Goal: Information Seeking & Learning: Learn about a topic

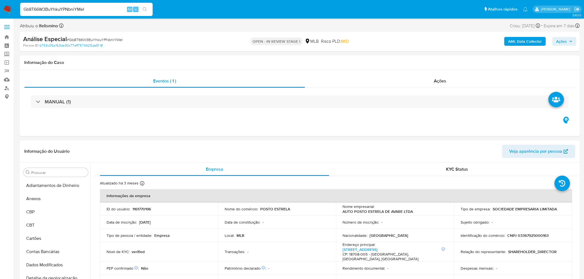
select select "10"
click at [117, 33] on div "Análise Especial # Gb8T66W3BuYhkuYPNbniYMeI Person ID b793c05a163de30c77eff7574…" at bounding box center [300, 42] width 560 height 20
click at [116, 41] on span "# Gb8T66W3BuYhkuYPNbniYMeI" at bounding box center [95, 40] width 56 height 6
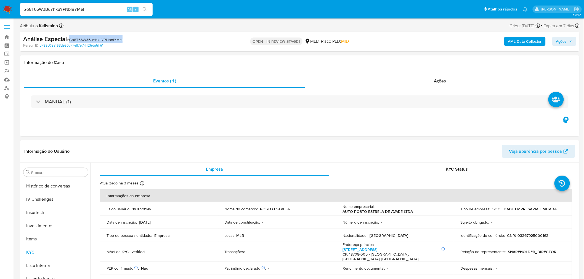
copy span "Gb8T66W3BuYhkuYPNbniYMeI"
click at [297, 92] on div "MANUAL (1)" at bounding box center [299, 102] width 551 height 28
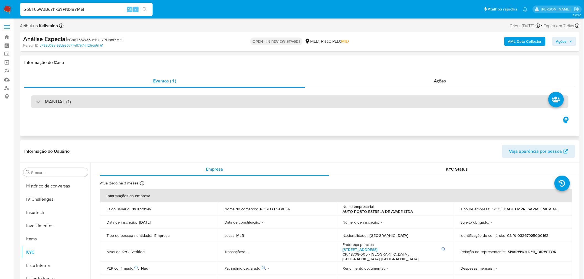
click at [294, 98] on div "MANUAL (1)" at bounding box center [300, 101] width 538 height 13
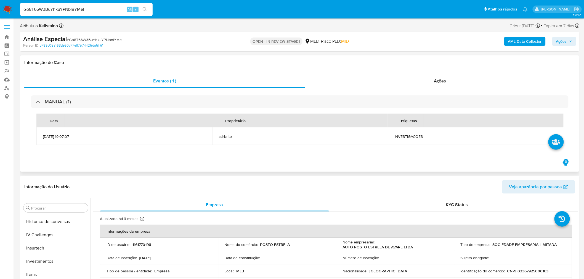
click at [410, 140] on td "INVESTIGACOES" at bounding box center [476, 136] width 176 height 18
copy span "INVESTIGACOES"
drag, startPoint x: 511, startPoint y: 25, endPoint x: 526, endPoint y: 25, distance: 15.5
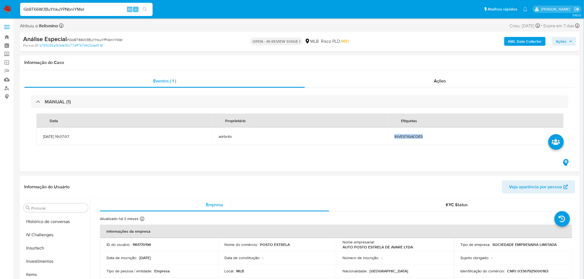
click at [534, 25] on div "Criou: 05/09/2025 Criou: 05/09/2025 19:07:07" at bounding box center [525, 25] width 30 height 7
copy div "05/09/2025"
drag, startPoint x: 39, startPoint y: 270, endPoint x: 53, endPoint y: 260, distance: 17.0
click at [39, 270] on button "Geral" at bounding box center [53, 274] width 65 height 13
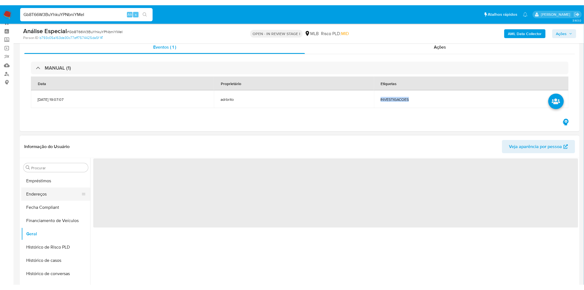
scroll to position [31, 0]
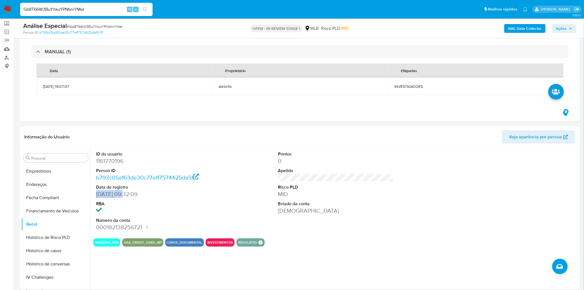
drag, startPoint x: 110, startPoint y: 192, endPoint x: 123, endPoint y: 193, distance: 13.5
click at [123, 193] on div "ID do usuário 1161770196 Person ID b793c05a163de30c77eff7574425da5f Data de reg…" at bounding box center [153, 191] width 121 height 86
copy dd "16/07/2022"
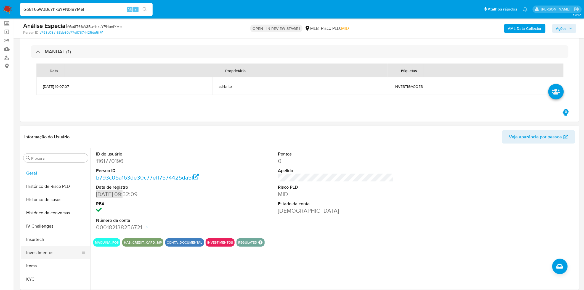
scroll to position [207, 0]
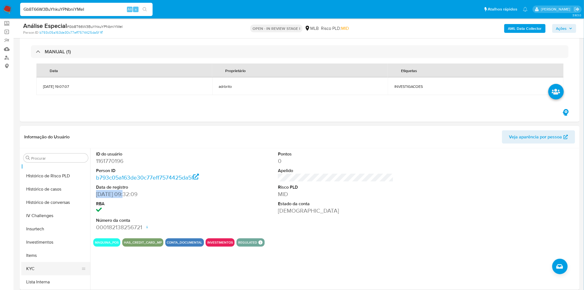
click at [41, 273] on button "KYC" at bounding box center [53, 268] width 65 height 13
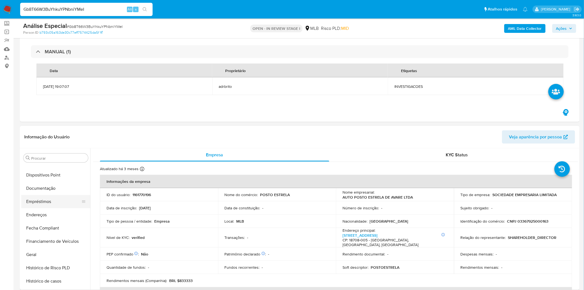
scroll to position [115, 0]
click at [35, 253] on button "Geral" at bounding box center [53, 254] width 65 height 13
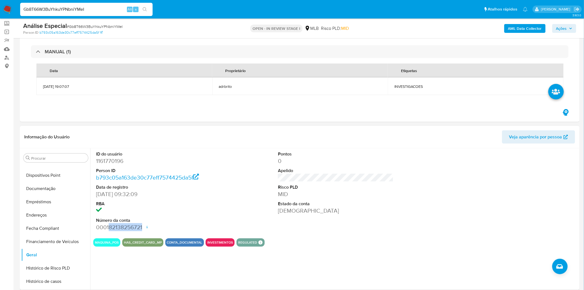
drag, startPoint x: 142, startPoint y: 229, endPoint x: 97, endPoint y: 227, distance: 44.7
click at [108, 228] on dd "000182138256721 Data de abertura 16/07/2022 13:50 Status ACTIVE" at bounding box center [154, 227] width 116 height 8
copy dd "82138256721"
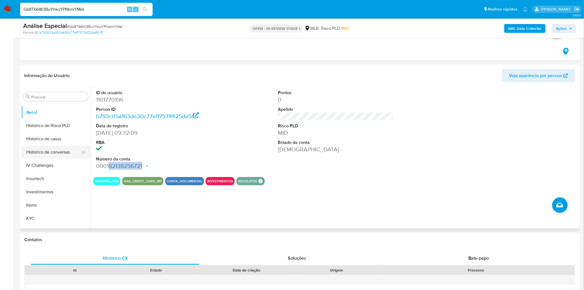
scroll to position [207, 0]
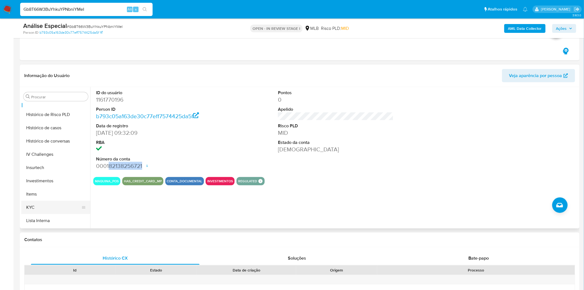
click at [40, 205] on button "KYC" at bounding box center [53, 207] width 65 height 13
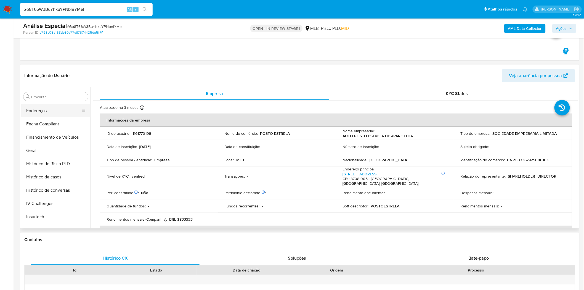
scroll to position [115, 0]
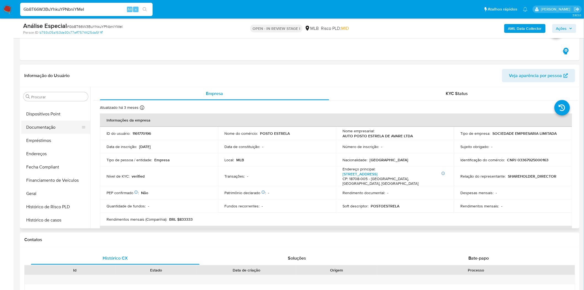
click at [56, 123] on button "Documentação" at bounding box center [53, 127] width 65 height 13
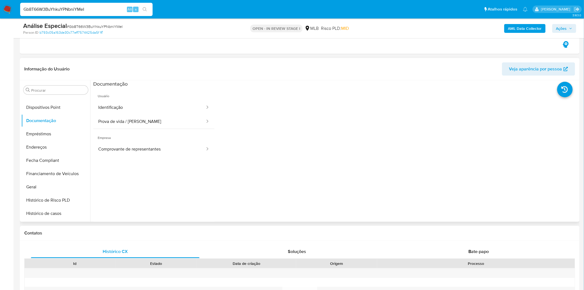
click at [108, 99] on span "Usuário" at bounding box center [153, 93] width 121 height 13
click at [111, 107] on button "Identificação" at bounding box center [149, 107] width 112 height 14
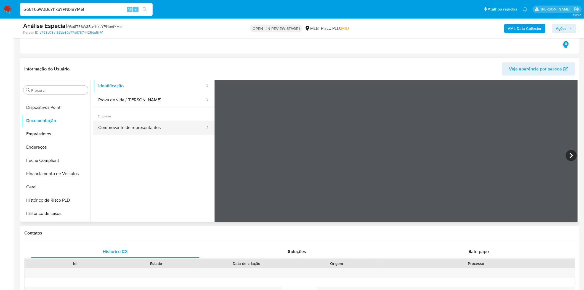
scroll to position [31, 0]
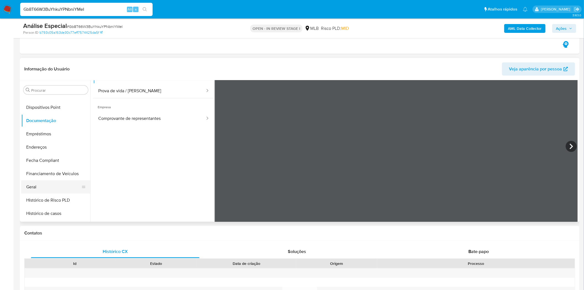
click at [42, 186] on button "Geral" at bounding box center [53, 186] width 65 height 13
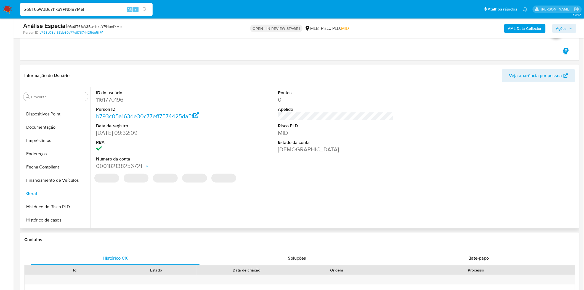
click at [114, 99] on dd "1161770196" at bounding box center [154, 100] width 116 height 8
copy dd "1161770196"
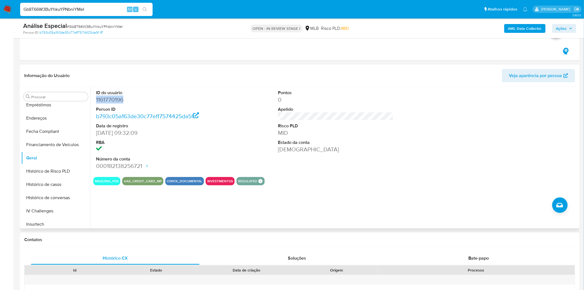
scroll to position [207, 0]
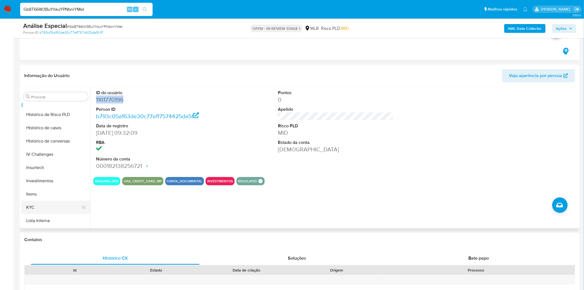
click at [33, 208] on button "KYC" at bounding box center [53, 207] width 65 height 13
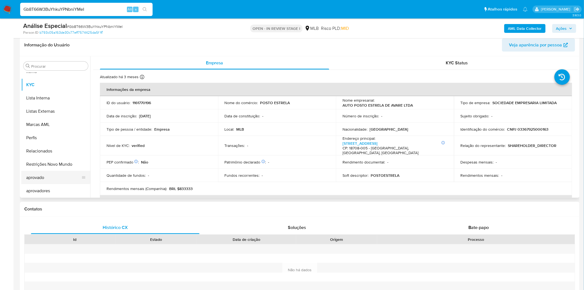
scroll to position [299, 0]
click at [68, 167] on button "Restrições Novo Mundo" at bounding box center [53, 163] width 65 height 13
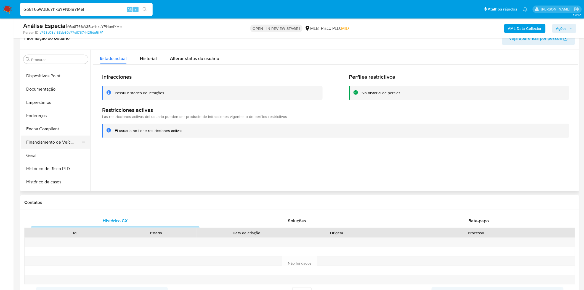
scroll to position [115, 0]
click at [67, 89] on button "Documentação" at bounding box center [53, 89] width 65 height 13
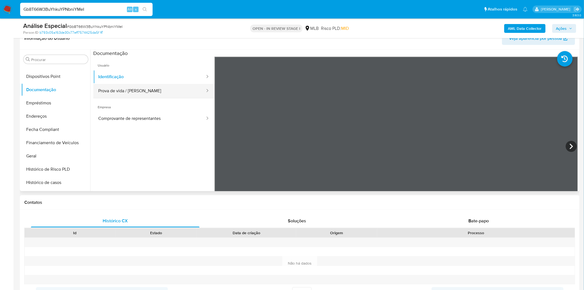
click at [126, 87] on button "Prova de vida / Selfie" at bounding box center [149, 91] width 112 height 14
drag, startPoint x: 51, startPoint y: 76, endPoint x: 11, endPoint y: 86, distance: 41.0
click at [51, 77] on button "Dispositivos Point" at bounding box center [55, 76] width 69 height 13
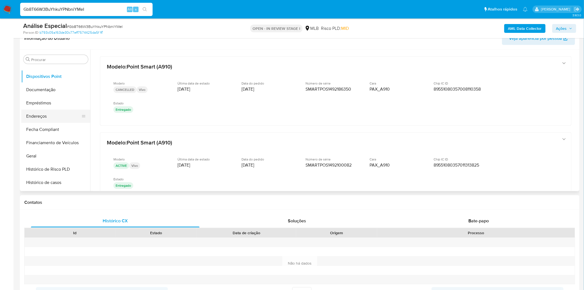
click at [57, 119] on button "Endereços" at bounding box center [53, 116] width 65 height 13
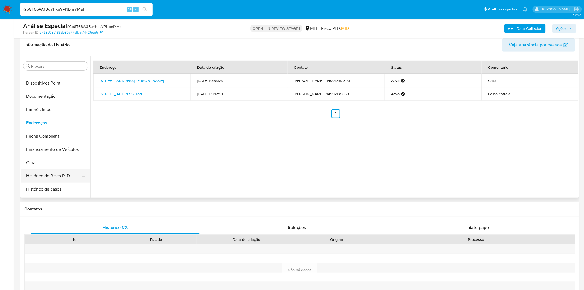
drag, startPoint x: 46, startPoint y: 154, endPoint x: 35, endPoint y: 163, distance: 14.1
click at [46, 154] on button "Financiamento de Veículos" at bounding box center [55, 149] width 69 height 13
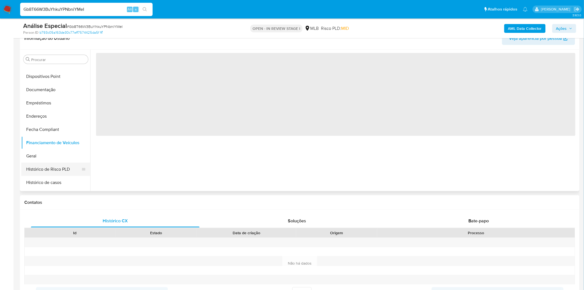
click at [34, 164] on button "Histórico de Risco PLD" at bounding box center [53, 169] width 65 height 13
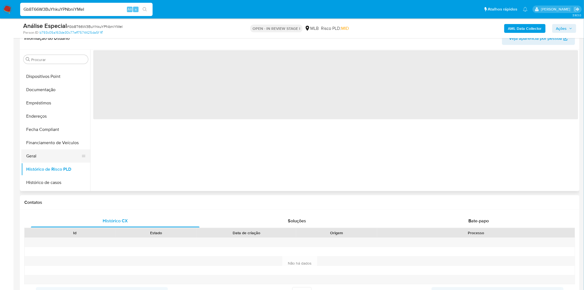
click at [33, 155] on button "Geral" at bounding box center [53, 155] width 65 height 13
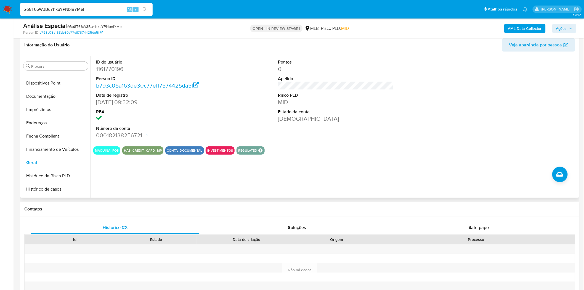
click at [123, 70] on dd "1161770196" at bounding box center [154, 69] width 116 height 8
drag, startPoint x: 123, startPoint y: 70, endPoint x: 115, endPoint y: 70, distance: 7.5
click at [115, 70] on dd "1161770196" at bounding box center [154, 69] width 116 height 8
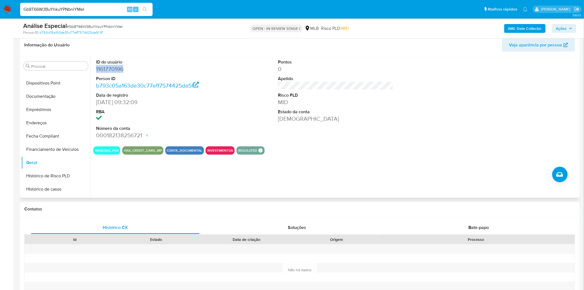
copy dd "1161770196"
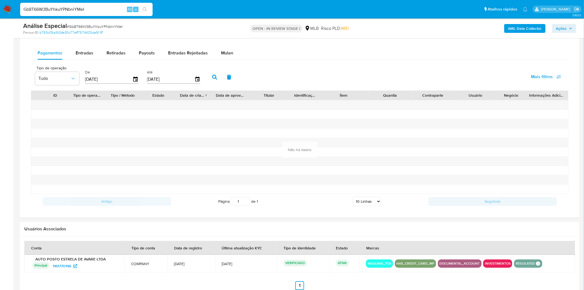
scroll to position [460, 0]
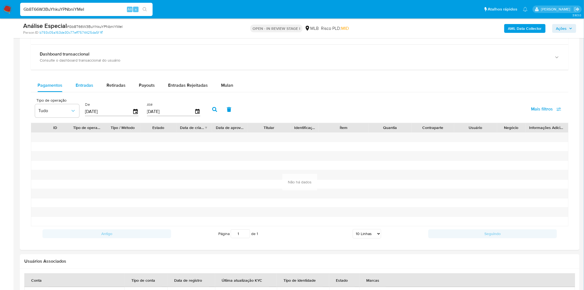
click at [87, 82] on span "Entradas" at bounding box center [85, 85] width 18 height 6
select select "10"
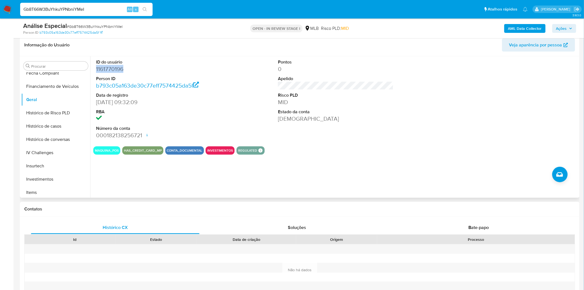
scroll to position [238, 0]
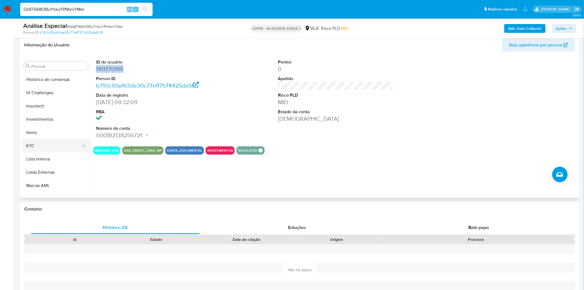
click at [63, 145] on button "KYC" at bounding box center [53, 145] width 65 height 13
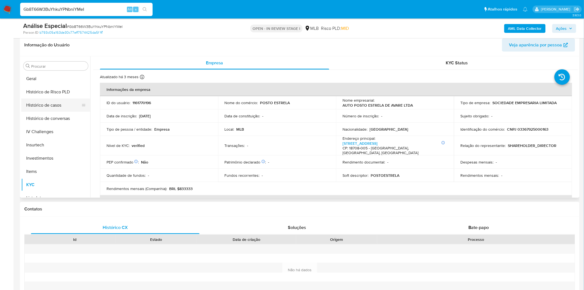
scroll to position [177, 0]
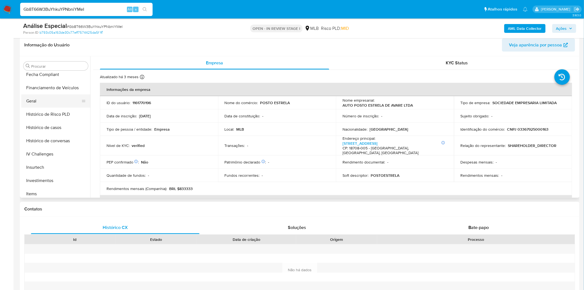
click at [43, 101] on button "Geral" at bounding box center [53, 100] width 65 height 13
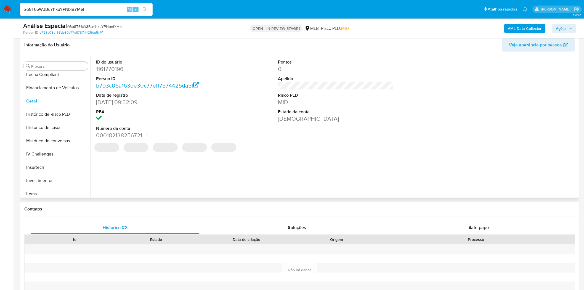
click at [113, 71] on dd "1161770196" at bounding box center [154, 69] width 116 height 8
click at [113, 70] on dd "1161770196" at bounding box center [154, 69] width 116 height 8
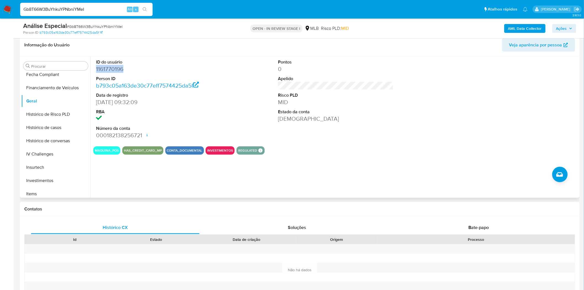
copy dd "1161770196"
click at [563, 27] on span "Ações" at bounding box center [561, 28] width 11 height 9
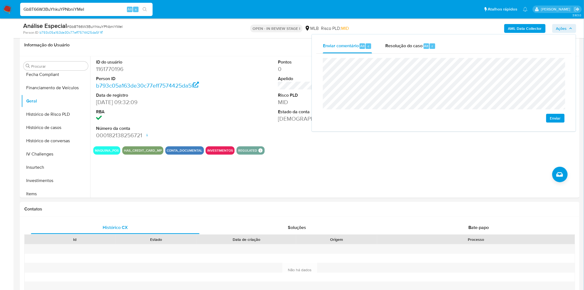
click at [552, 116] on span "Enviar" at bounding box center [555, 118] width 11 height 8
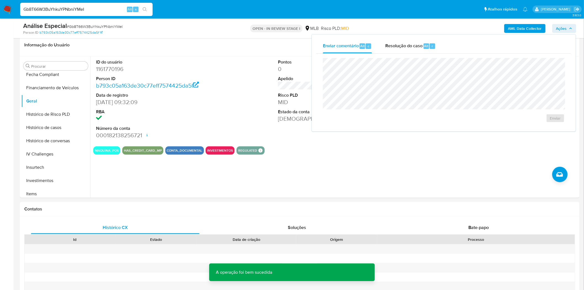
click at [99, 25] on span "# Gb8T66W3BuYhkuYPNbniYMeI" at bounding box center [95, 27] width 56 height 6
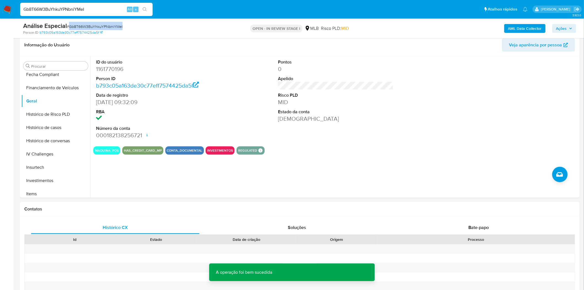
copy span "Gb8T66W3BuYhkuYPNbniYMeI"
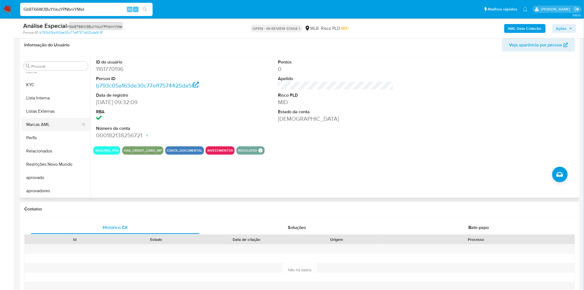
scroll to position [268, 0]
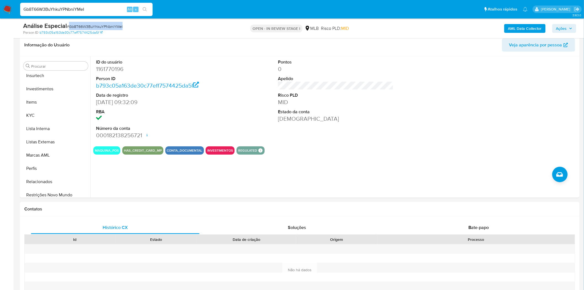
drag, startPoint x: 50, startPoint y: 119, endPoint x: 11, endPoint y: 118, distance: 39.2
click at [50, 119] on button "KYC" at bounding box center [55, 115] width 69 height 13
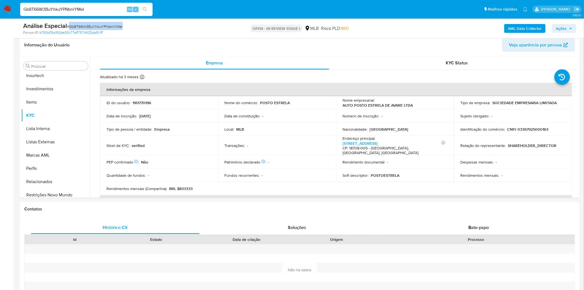
click at [87, 9] on input "Gb8T66W3BuYhkuYPNbniYMeI" at bounding box center [86, 9] width 132 height 7
paste input "yaF3jdkidadewxH27gtLG64r"
type input "yaF3jdkidadewxH27gtLG64r"
click at [144, 8] on icon "search-icon" at bounding box center [145, 9] width 4 height 4
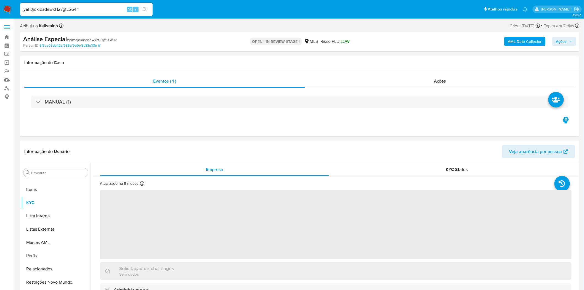
scroll to position [299, 0]
select select "10"
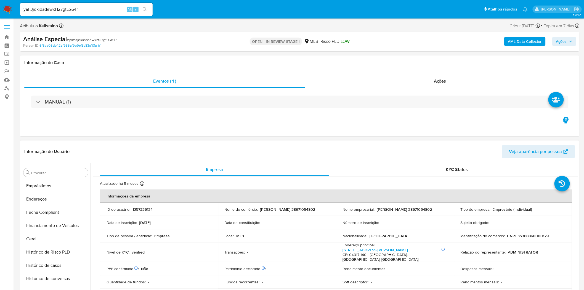
scroll to position [0, 0]
click at [42, 203] on button "Anexos" at bounding box center [55, 198] width 69 height 13
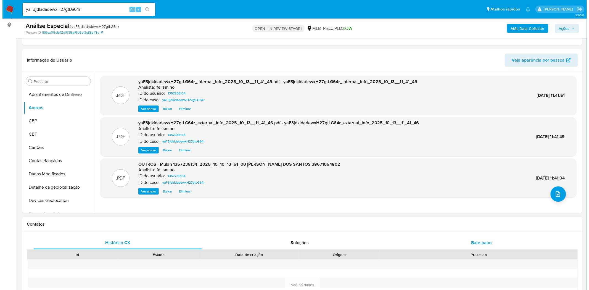
scroll to position [92, 0]
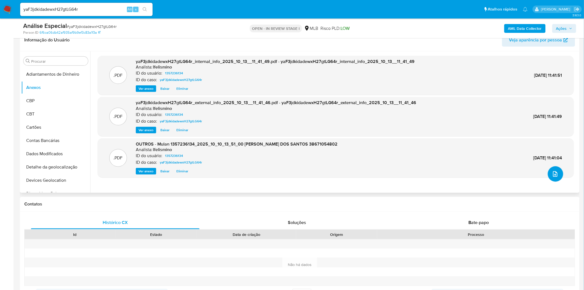
click at [556, 177] on span "upload-file" at bounding box center [555, 174] width 6 height 7
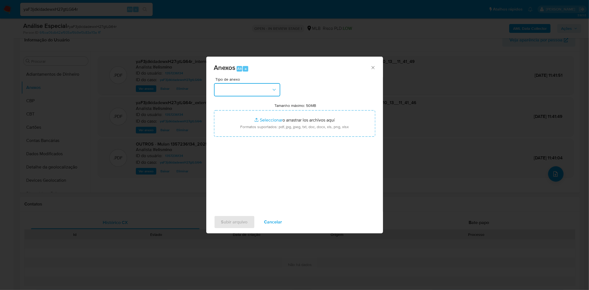
click at [261, 95] on button "button" at bounding box center [247, 89] width 66 height 13
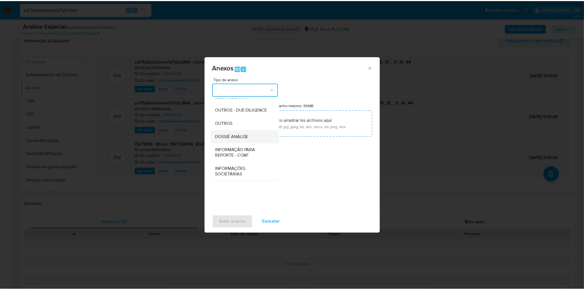
scroll to position [85, 0]
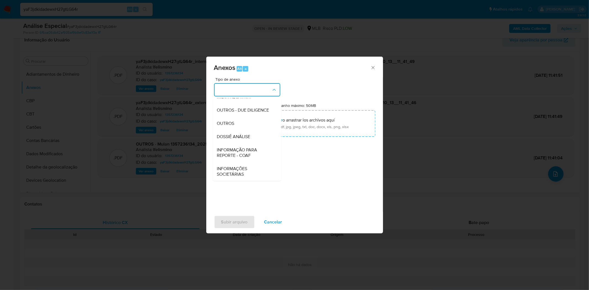
drag, startPoint x: 255, startPoint y: 134, endPoint x: 239, endPoint y: 140, distance: 16.9
click at [254, 135] on div "DOSSIÊ ANÁLISE" at bounding box center [245, 136] width 56 height 13
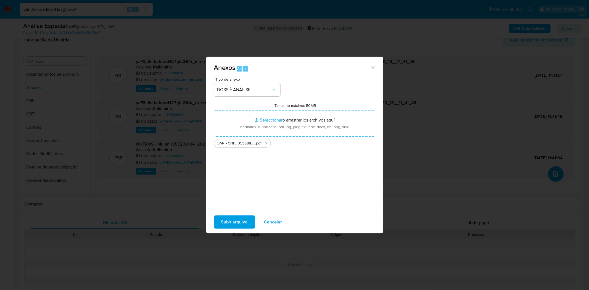
click at [240, 220] on span "Subir arquivo" at bounding box center [234, 222] width 26 height 12
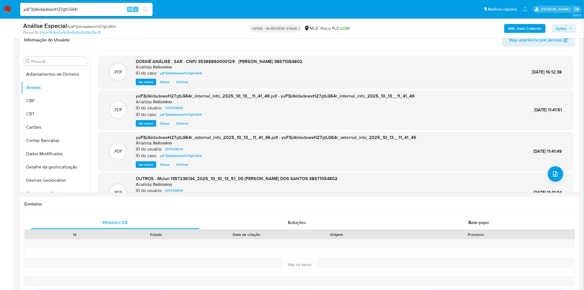
click at [572, 29] on icon "button" at bounding box center [570, 28] width 3 height 3
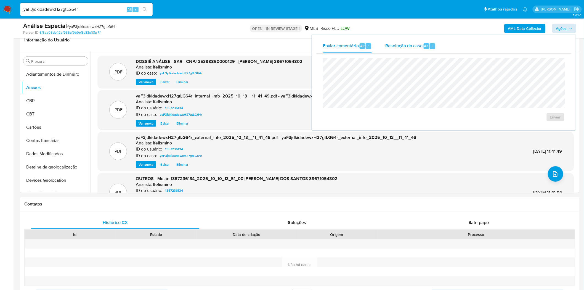
drag, startPoint x: 407, startPoint y: 46, endPoint x: 408, endPoint y: 51, distance: 4.8
click at [408, 46] on span "Resolução do caso" at bounding box center [403, 45] width 37 height 6
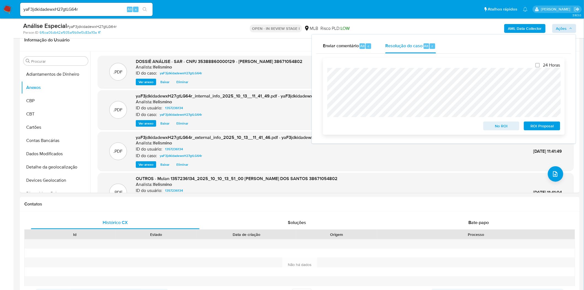
click at [534, 126] on span "ROI Proposal" at bounding box center [542, 126] width 29 height 8
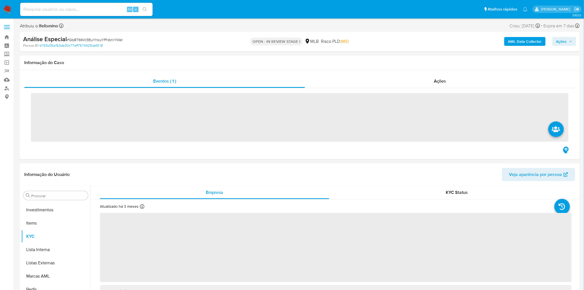
scroll to position [299, 0]
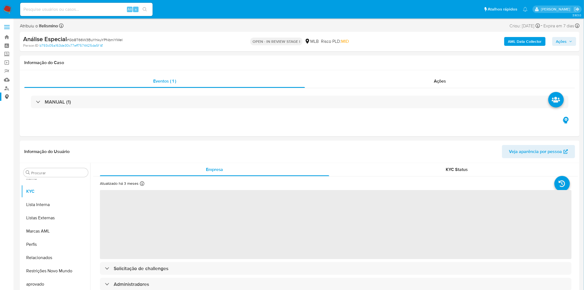
select select "10"
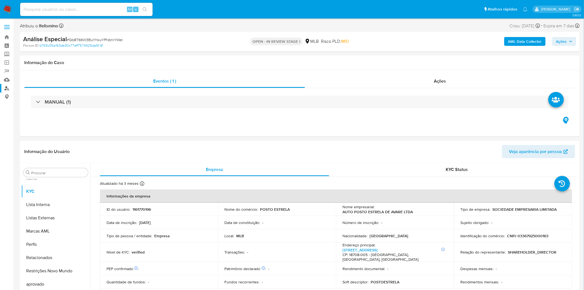
click at [9, 88] on link "Localizador de pessoas" at bounding box center [33, 88] width 66 height 9
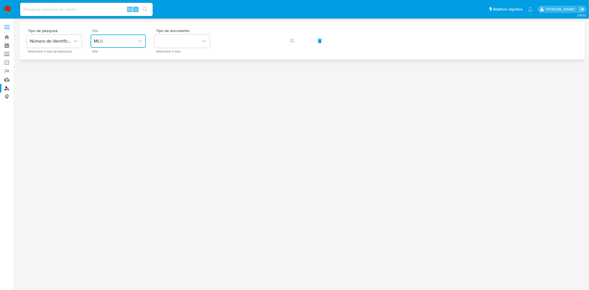
drag, startPoint x: 123, startPoint y: 40, endPoint x: 125, endPoint y: 42, distance: 2.9
click at [124, 41] on span "MLU" at bounding box center [115, 41] width 43 height 6
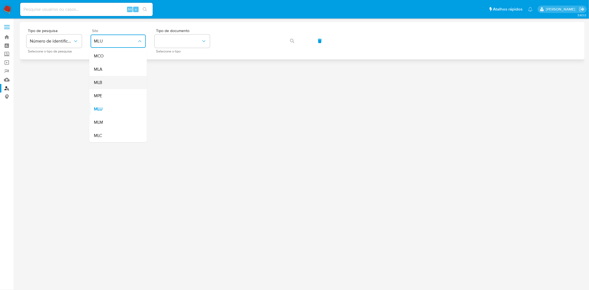
click at [124, 81] on div "MLB" at bounding box center [116, 82] width 45 height 13
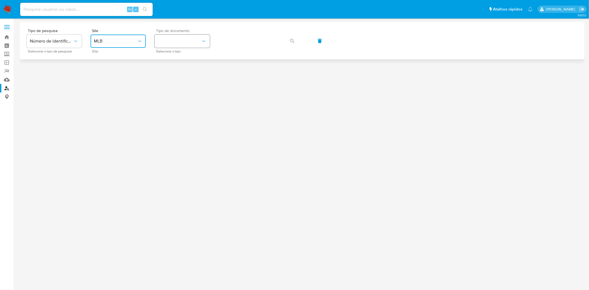
click at [183, 39] on button "identificationType" at bounding box center [182, 40] width 55 height 13
click at [181, 72] on div "CPF CPF" at bounding box center [180, 77] width 45 height 19
click at [304, 40] on div "Tipo de pesquisa Número de identificação Selecione o tipo de pesquisa Site MLB …" at bounding box center [301, 41] width 551 height 24
click at [290, 39] on icon "button" at bounding box center [292, 41] width 4 height 4
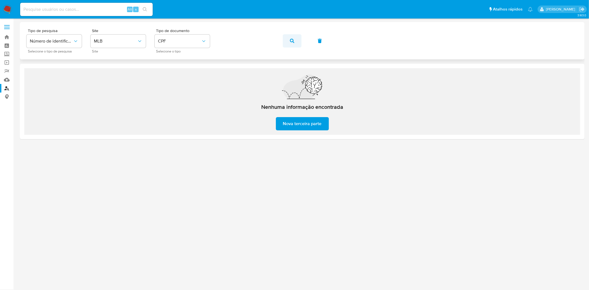
click at [290, 44] on span "button" at bounding box center [292, 41] width 4 height 12
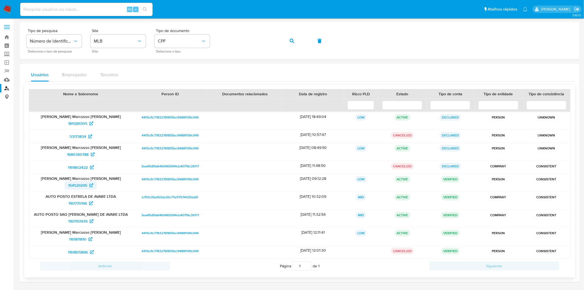
drag, startPoint x: 59, startPoint y: 187, endPoint x: 89, endPoint y: 188, distance: 30.1
click at [89, 188] on div "154529295" at bounding box center [81, 185] width 96 height 9
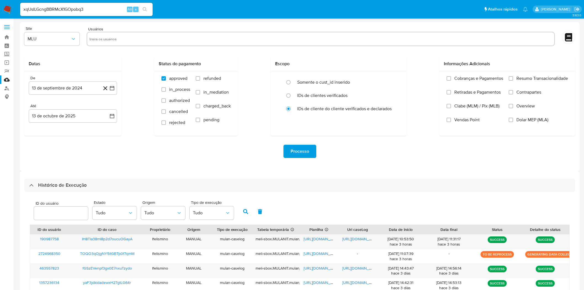
select select "10"
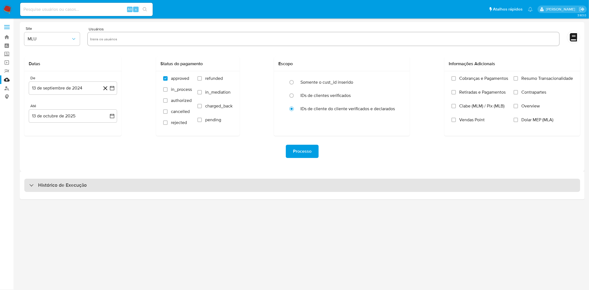
click at [142, 189] on div "Histórico de Execução" at bounding box center [301, 185] width 555 height 13
select select "10"
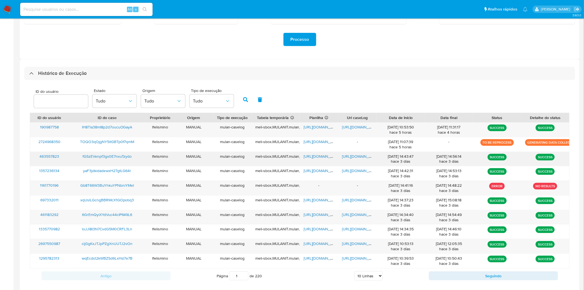
scroll to position [123, 0]
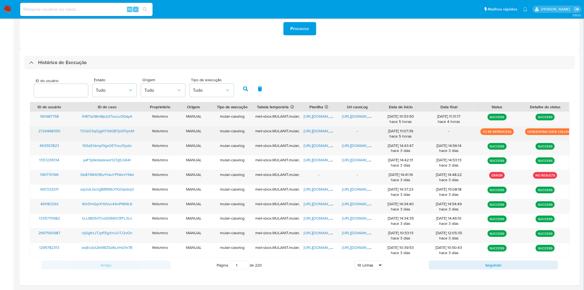
click at [94, 131] on span "TOQO3qOjgNY5itGBTp0f7qmM" at bounding box center [107, 131] width 54 height 6
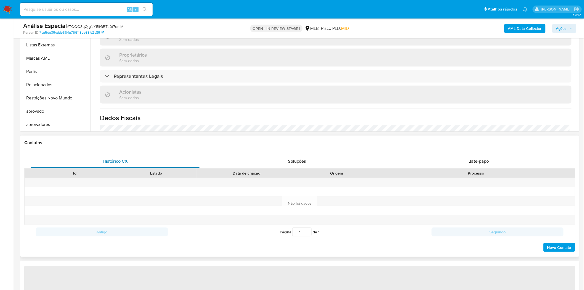
scroll to position [153, 0]
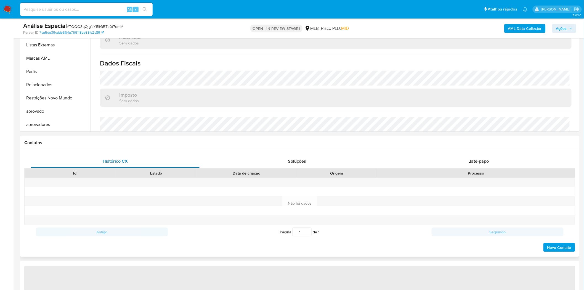
select select "10"
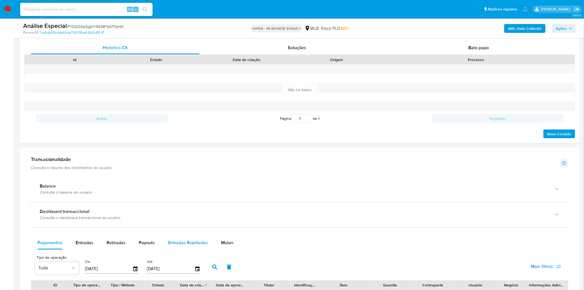
scroll to position [398, 0]
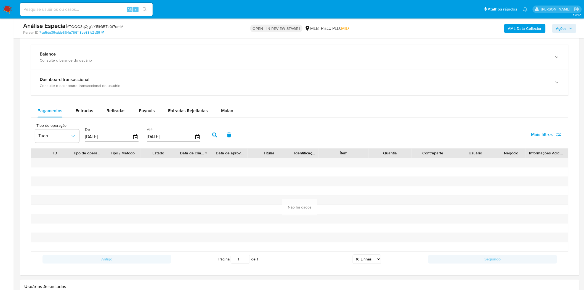
click at [227, 114] on span "Mulan" at bounding box center [227, 111] width 12 height 6
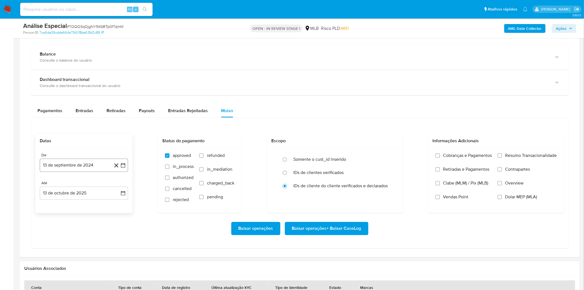
click at [87, 165] on button "13 de septiembre de 2024" at bounding box center [84, 165] width 88 height 13
click at [91, 189] on div "septiembre 2024 septiembre 2024 lun lunes mar martes mié miércoles jue jueves v…" at bounding box center [83, 223] width 75 height 83
click at [101, 185] on icon "Seleccionar mes y año" at bounding box center [101, 185] width 4 height 4
drag, startPoint x: 120, startPoint y: 184, endPoint x: 115, endPoint y: 205, distance: 21.7
click at [120, 184] on icon "Año siguiente" at bounding box center [117, 185] width 7 height 7
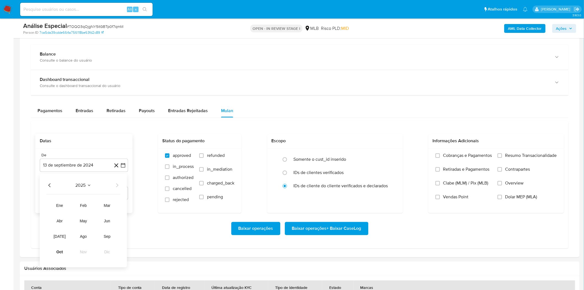
click at [53, 256] on td "oct" at bounding box center [59, 251] width 15 height 9
click at [56, 255] on button "oct" at bounding box center [59, 251] width 15 height 9
click at [76, 208] on button "1" at bounding box center [72, 205] width 9 height 9
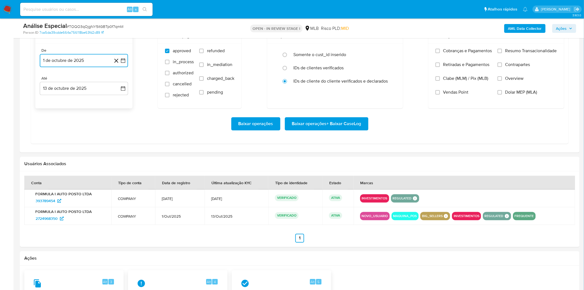
scroll to position [429, 0]
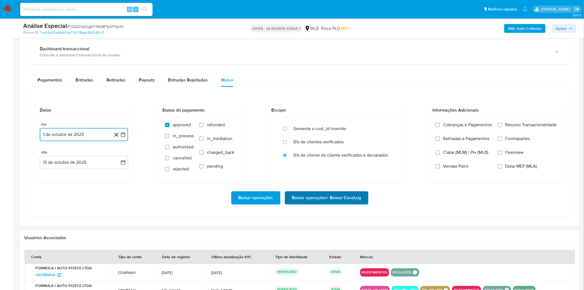
click at [327, 201] on span "Baixar operações + Baixar CaseLog" at bounding box center [326, 198] width 69 height 12
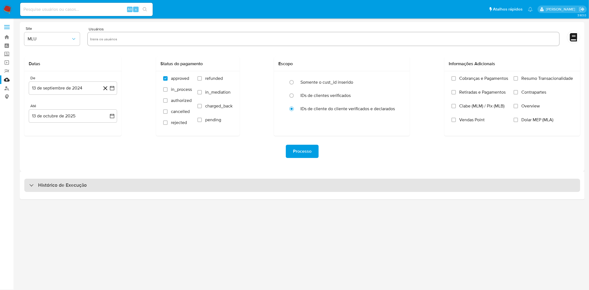
click at [108, 181] on div "Histórico de Execução" at bounding box center [301, 185] width 555 height 13
select select "10"
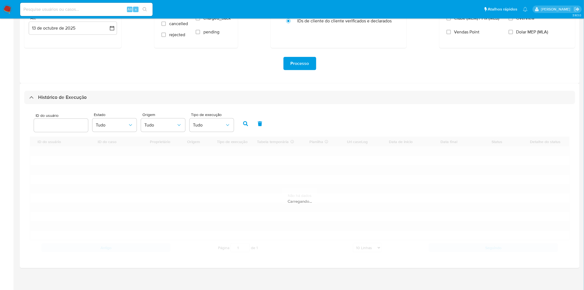
scroll to position [89, 0]
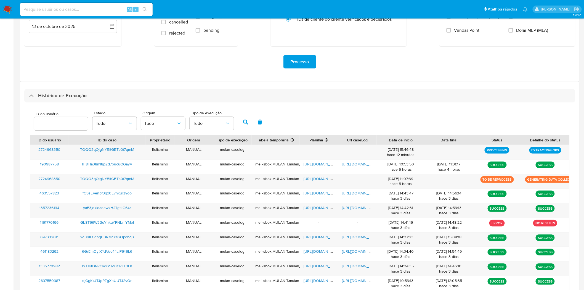
click at [348, 118] on div "ID do usuário Estado Tudo Origem Tudo Tipo de execução Tudo" at bounding box center [300, 121] width 540 height 27
click at [359, 210] on span "https://docs.google.com/document/d/1lbV_jy5KxF-ZHmOd2gPS4UMYoY5VngMs74Arc4jM65I…" at bounding box center [361, 208] width 38 height 6
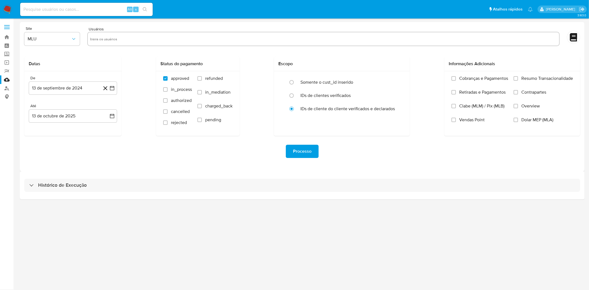
drag, startPoint x: 214, startPoint y: 192, endPoint x: 210, endPoint y: 199, distance: 8.1
click at [214, 192] on div "Histórico de Execução" at bounding box center [302, 185] width 564 height 28
click at [235, 176] on div "Histórico de Execução" at bounding box center [302, 185] width 564 height 28
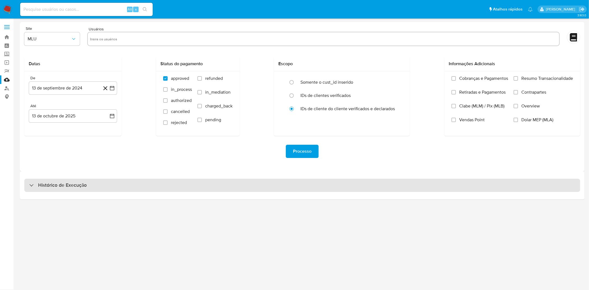
click at [231, 188] on div "Histórico de Execução" at bounding box center [301, 185] width 555 height 13
select select "10"
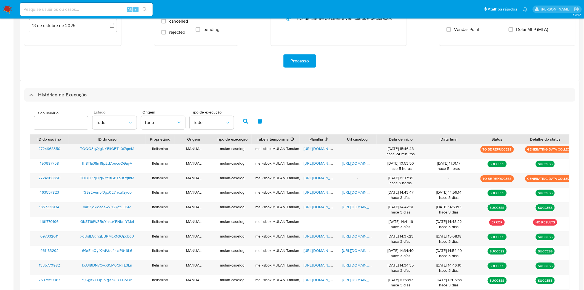
scroll to position [92, 0]
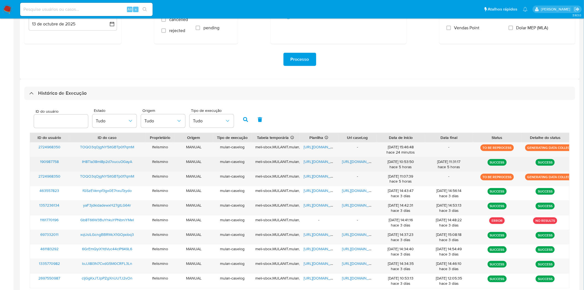
click at [361, 159] on span "https://docs.google.com/document/d/1JIEGNEBJb7uazsPNzy7Xe7eSrgj8Ui1DpRyIxq1eWAY…" at bounding box center [361, 162] width 38 height 6
click at [353, 159] on span "https://docs.google.com/document/d/1JIEGNEBJb7uazsPNzy7Xe7eSrgj8Ui1DpRyIxq1eWAY…" at bounding box center [361, 162] width 38 height 6
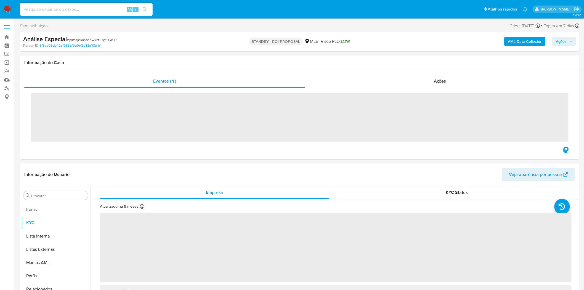
scroll to position [299, 0]
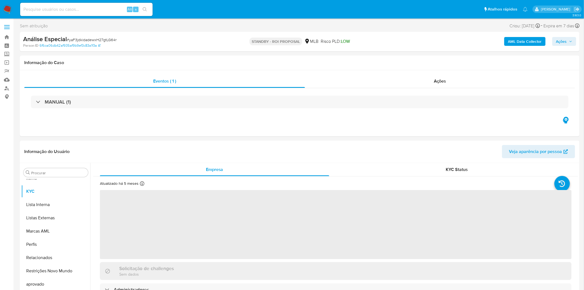
select select "10"
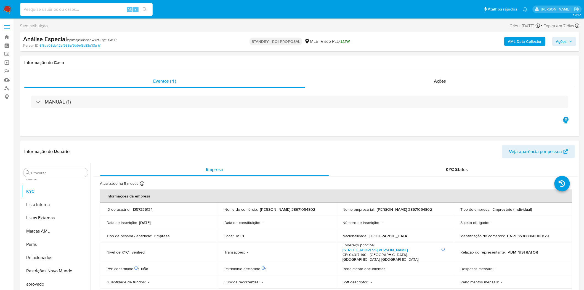
paste input "IH8Tla38mI8p2d7oucuOGayA"
type input "IH8Tla38mI8p2d7oucuOGayA"
click at [150, 10] on button "search-icon" at bounding box center [144, 10] width 11 height 8
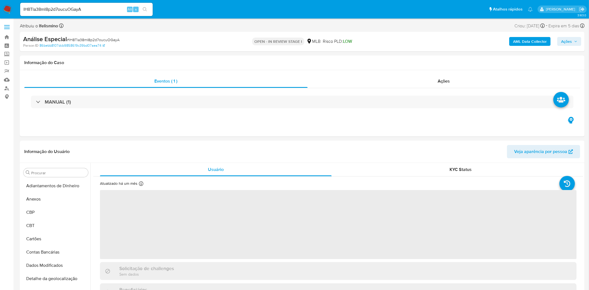
select select "10"
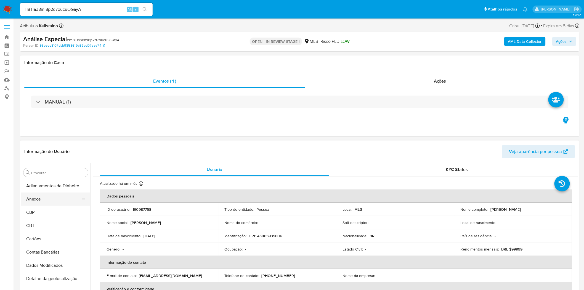
click at [37, 199] on button "Anexos" at bounding box center [53, 198] width 65 height 13
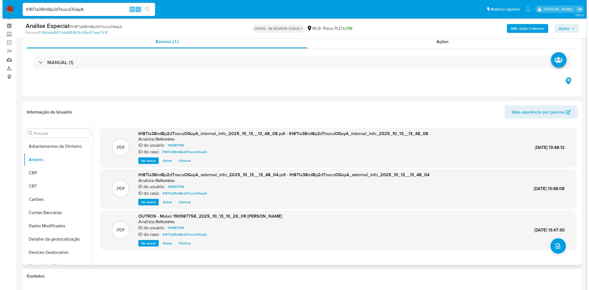
scroll to position [31, 0]
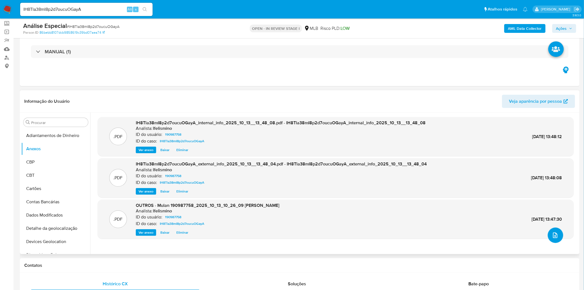
click at [552, 232] on span "upload-file" at bounding box center [555, 235] width 6 height 7
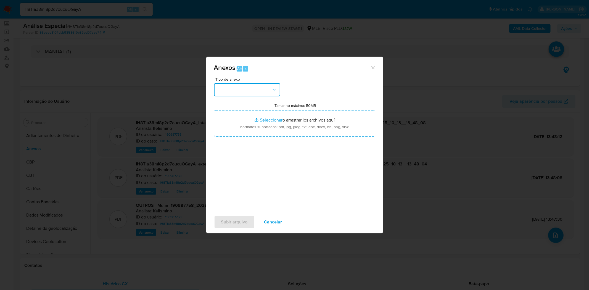
click at [240, 93] on button "button" at bounding box center [247, 89] width 66 height 13
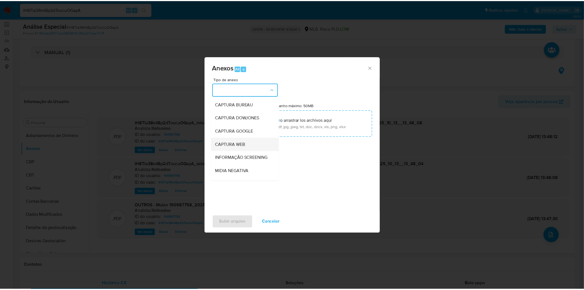
scroll to position [85, 0]
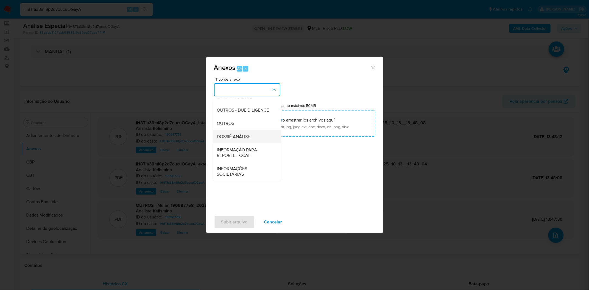
click at [241, 137] on span "DOSSIÊ ANÁLISE" at bounding box center [233, 137] width 33 height 6
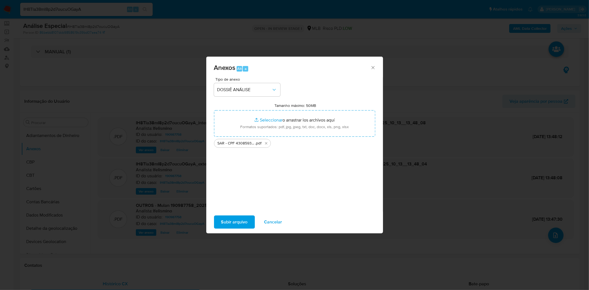
click at [224, 223] on span "Subir arquivo" at bounding box center [234, 222] width 26 height 12
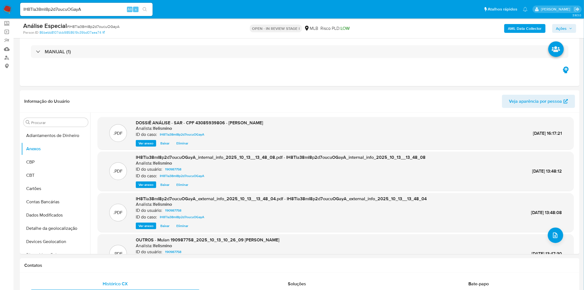
click at [569, 30] on span "Ações" at bounding box center [564, 29] width 16 height 8
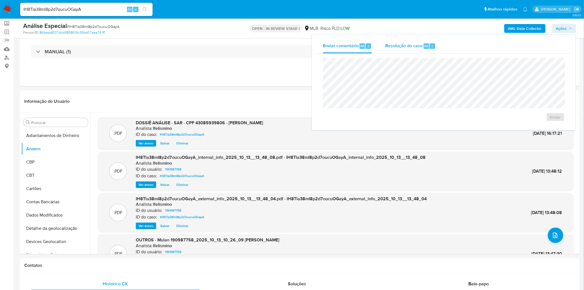
drag, startPoint x: 416, startPoint y: 42, endPoint x: 415, endPoint y: 51, distance: 9.4
click at [414, 43] on div "Resolução do caso Alt r" at bounding box center [410, 46] width 50 height 14
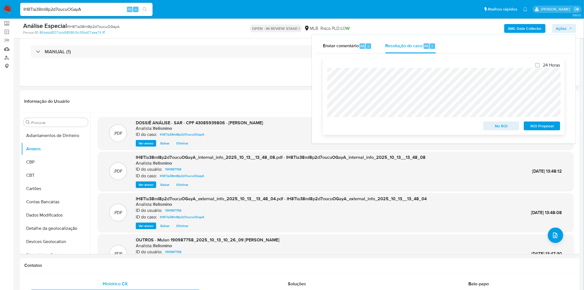
click at [529, 125] on span "ROI Proposal" at bounding box center [542, 126] width 29 height 8
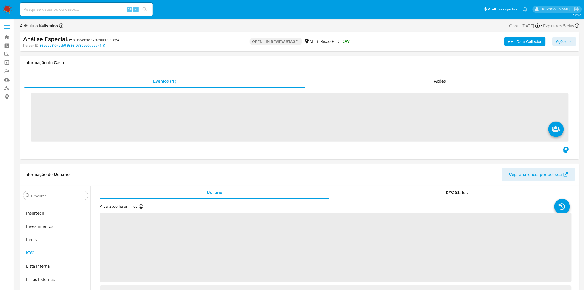
scroll to position [299, 0]
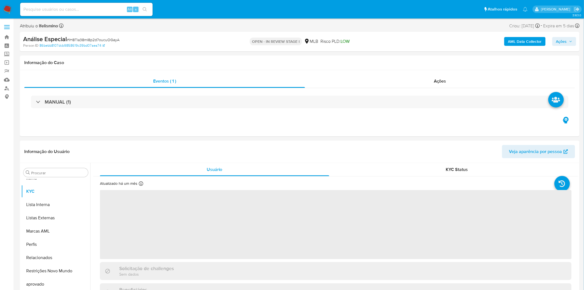
select select "10"
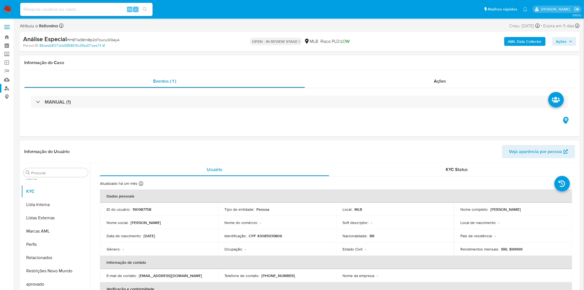
click at [7, 87] on link "Localizador de pessoas" at bounding box center [33, 88] width 66 height 9
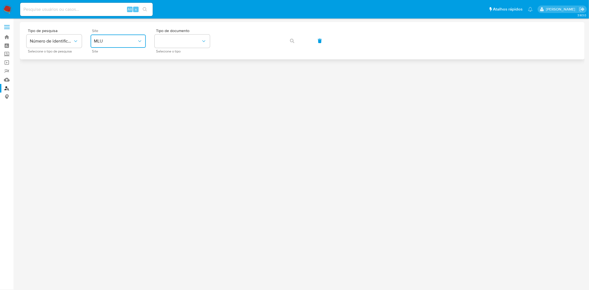
click at [125, 44] on button "MLU" at bounding box center [118, 40] width 55 height 13
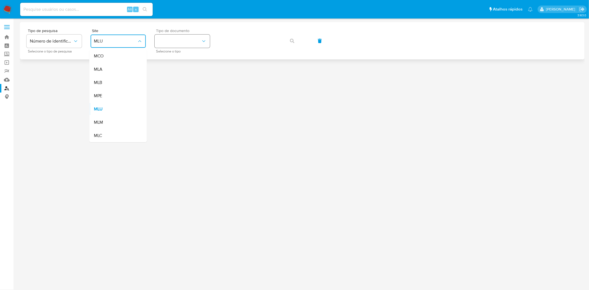
drag, startPoint x: 120, startPoint y: 78, endPoint x: 200, endPoint y: 44, distance: 86.8
click at [120, 78] on div "MLB" at bounding box center [116, 82] width 45 height 13
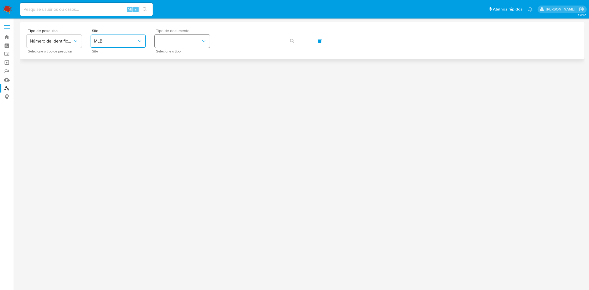
drag, startPoint x: 202, startPoint y: 38, endPoint x: 201, endPoint y: 46, distance: 8.0
click at [202, 39] on icon "identificationType" at bounding box center [204, 41] width 6 height 6
click at [192, 67] on div "CNPJ CNPJ" at bounding box center [180, 58] width 45 height 19
click at [297, 47] on button "button" at bounding box center [292, 40] width 19 height 13
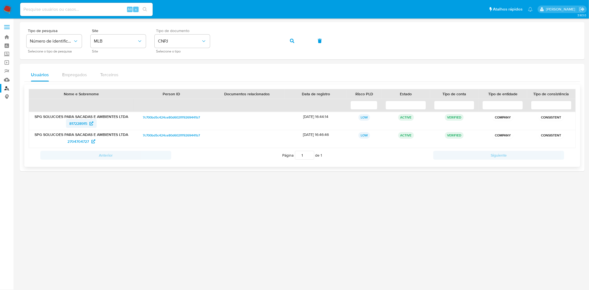
click at [83, 122] on span "817228915" at bounding box center [78, 123] width 18 height 9
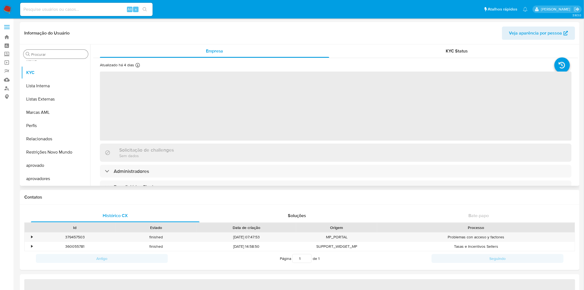
scroll to position [299, 0]
click at [62, 54] on input "Procurar" at bounding box center [58, 54] width 55 height 5
select select "10"
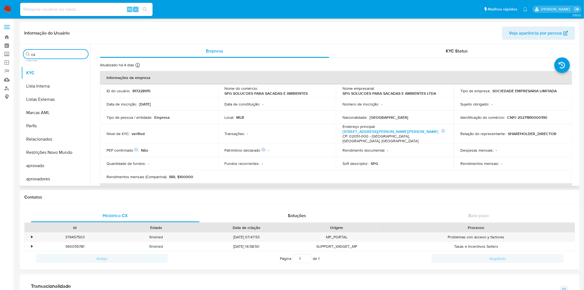
scroll to position [0, 0]
type input "cas"
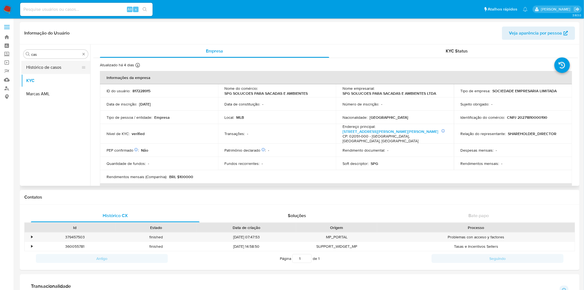
click at [55, 68] on button "Histórico de casos" at bounding box center [53, 67] width 65 height 13
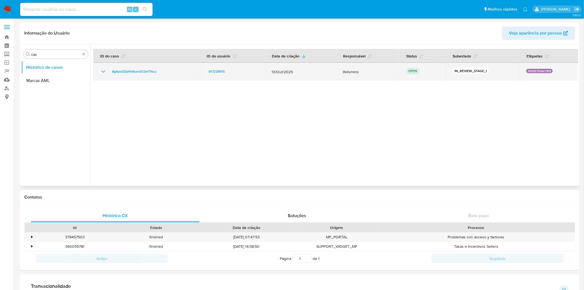
drag, startPoint x: 172, startPoint y: 78, endPoint x: 107, endPoint y: 72, distance: 65.7
click at [107, 72] on td "8g6ysGEjbPy9sznOCQnTfScu" at bounding box center [146, 72] width 107 height 18
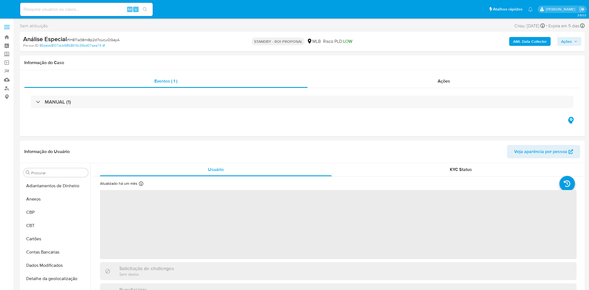
select select "10"
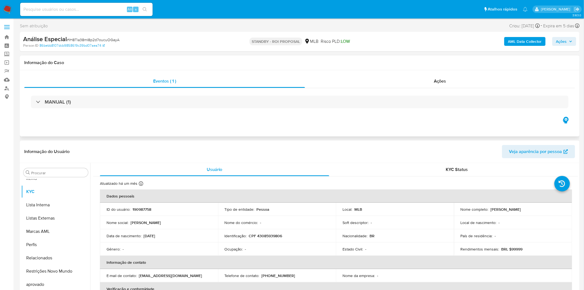
scroll to position [299, 0]
click at [94, 11] on input at bounding box center [86, 9] width 132 height 7
paste input "Gb8T66W3BuYhkuYPNbniYMeI"
type input "Gb8T66W3BuYhkuYPNbniYMeI"
click at [143, 12] on button "search-icon" at bounding box center [144, 10] width 11 height 8
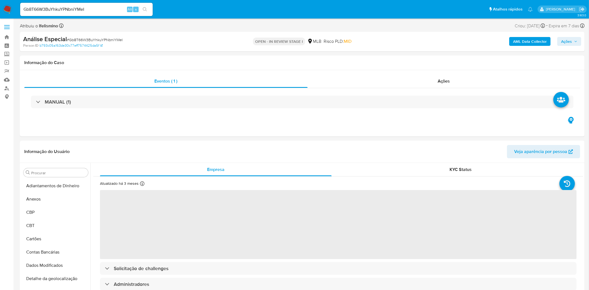
select select "10"
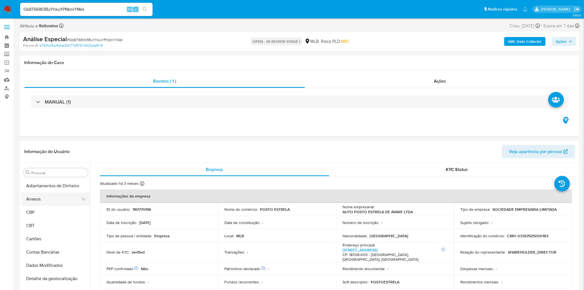
click at [55, 195] on button "Anexos" at bounding box center [53, 198] width 65 height 13
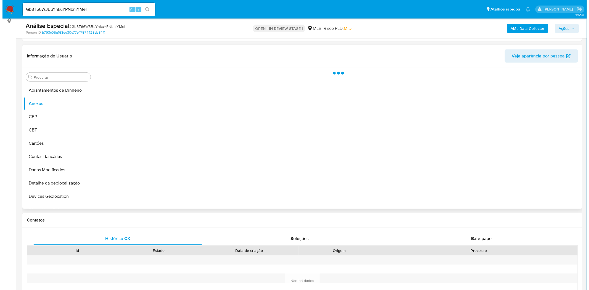
scroll to position [61, 0]
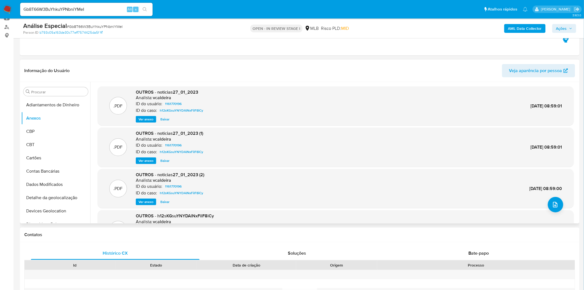
click at [560, 209] on div ".PDF OUTROS - noticias27_01_2023 Analista: vcaldeira ID do usuário: 1161770196 …" at bounding box center [336, 176] width 476 height 180
click at [552, 205] on icon "upload-file" at bounding box center [555, 204] width 7 height 7
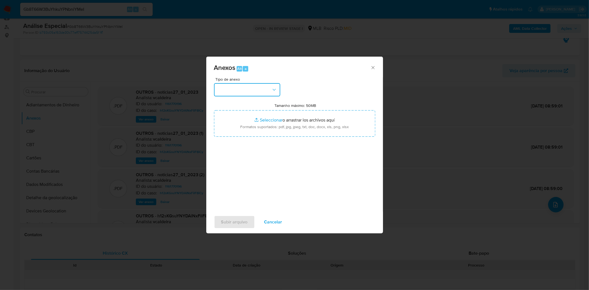
click at [263, 89] on button "button" at bounding box center [247, 89] width 66 height 13
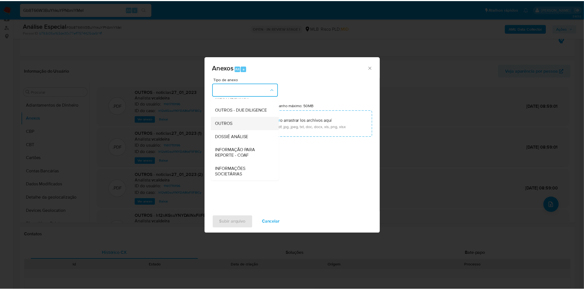
scroll to position [85, 0]
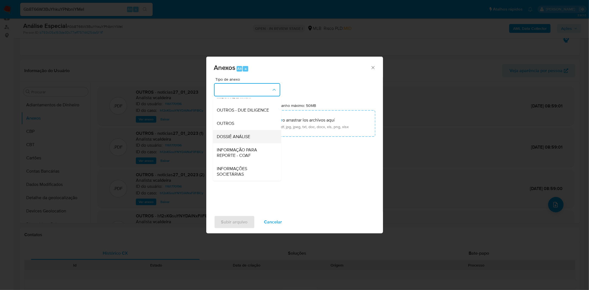
click at [240, 134] on span "DOSSIÊ ANÁLISE" at bounding box center [233, 137] width 33 height 6
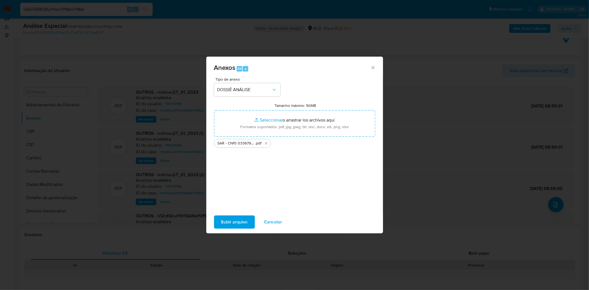
click at [222, 221] on span "Subir arquivo" at bounding box center [234, 222] width 26 height 12
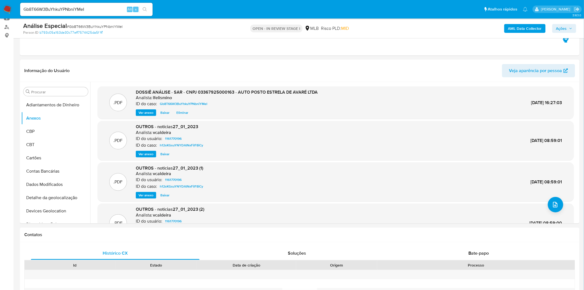
click at [561, 30] on span "Ações" at bounding box center [561, 28] width 11 height 9
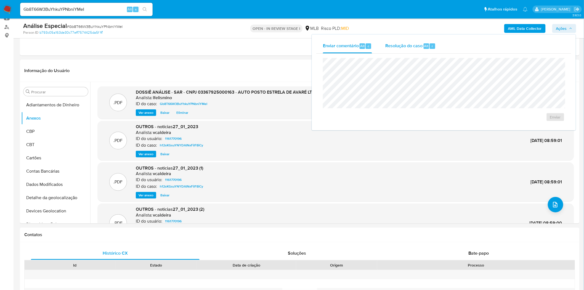
click at [416, 46] on span "Resolução do caso" at bounding box center [403, 45] width 37 height 6
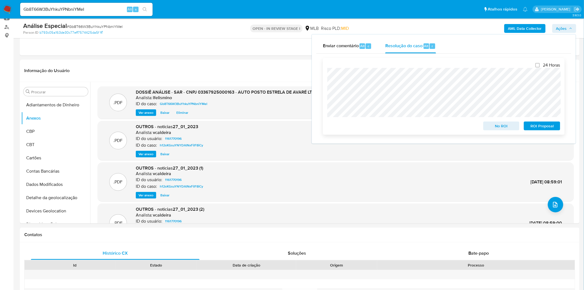
click at [548, 124] on span "ROI Proposal" at bounding box center [542, 126] width 29 height 8
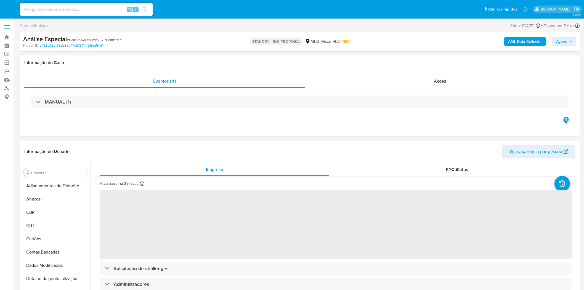
select select "10"
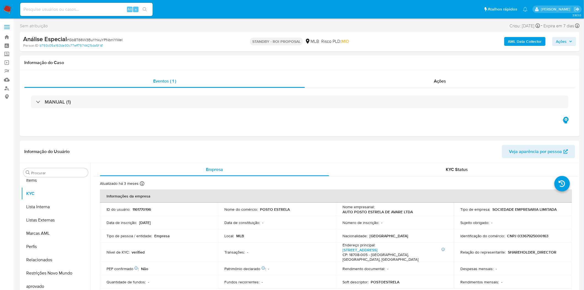
scroll to position [299, 0]
click at [42, 7] on input at bounding box center [86, 9] width 132 height 7
paste input "fGSzEVenpf3gx0E7nxuTzydo"
type input "fGSzEVenpf3gx0E7nxuTzydo"
click at [142, 14] on div "fGSzEVenpf3gx0E7nxuTzydo Alt s" at bounding box center [86, 9] width 132 height 13
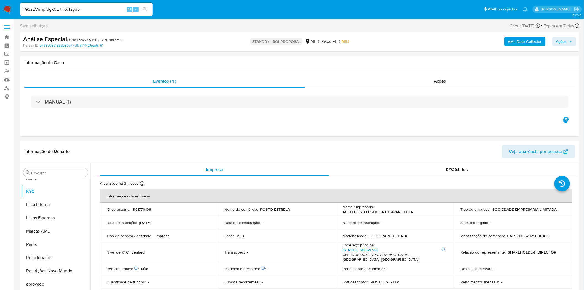
click at [144, 6] on button "search-icon" at bounding box center [144, 10] width 11 height 8
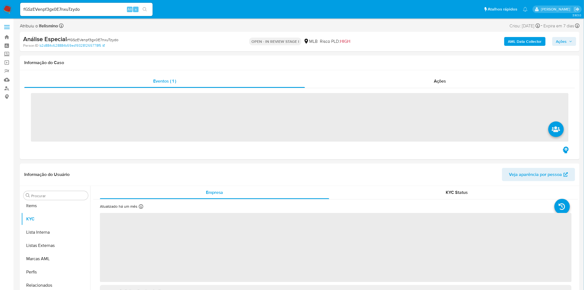
scroll to position [299, 0]
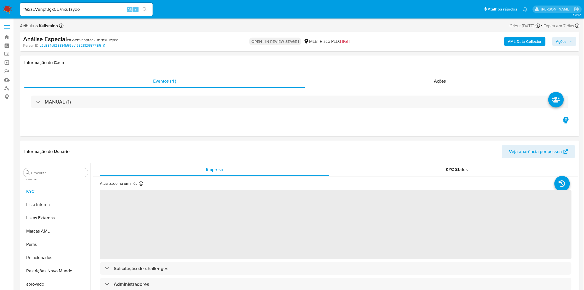
select select "10"
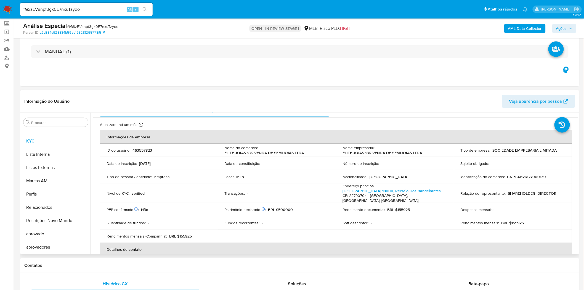
scroll to position [0, 0]
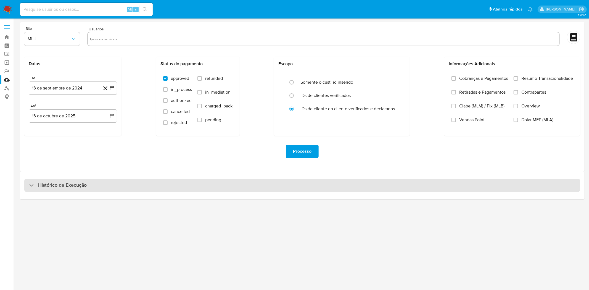
click at [261, 188] on div "Histórico de Execução" at bounding box center [301, 185] width 555 height 13
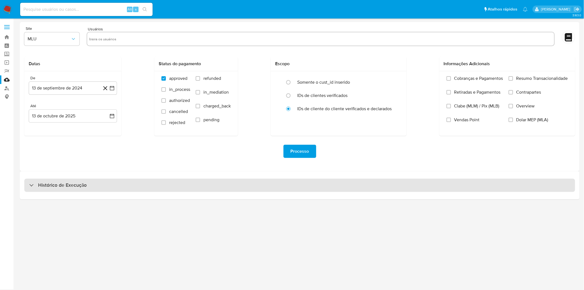
select select "10"
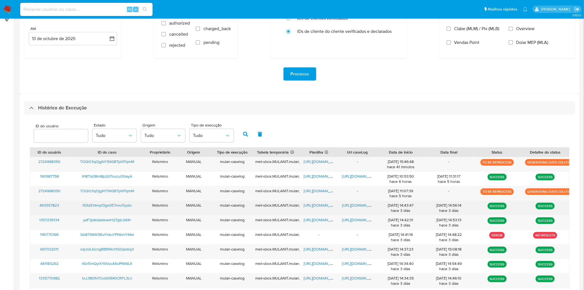
scroll to position [92, 0]
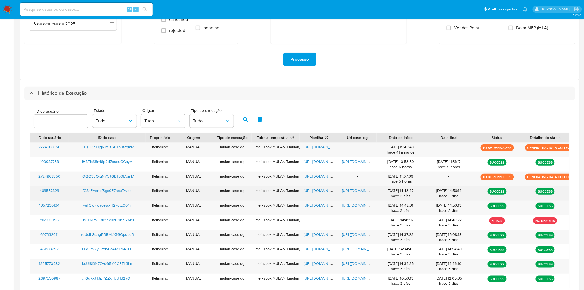
click at [368, 188] on span "[URL][DOMAIN_NAME]" at bounding box center [361, 191] width 38 height 6
click at [319, 193] on span "[URL][DOMAIN_NAME]" at bounding box center [323, 191] width 38 height 6
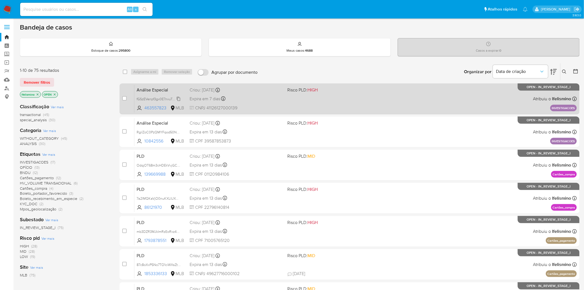
click at [147, 97] on span "fGSzEVenpf3gx0E7nxuTzydo" at bounding box center [158, 98] width 43 height 6
click at [300, 110] on div "Análise Especial fGSzEVenpf3gx0E7nxuTzydo Copiado Copiado 463557823 MLB Risco P…" at bounding box center [355, 99] width 442 height 28
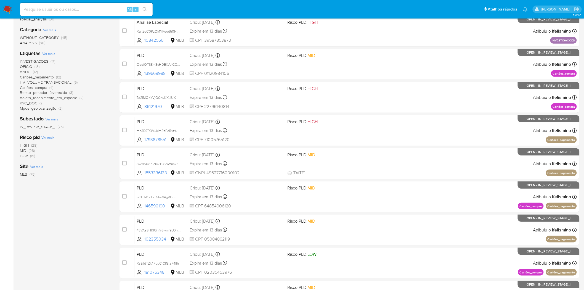
scroll to position [61, 0]
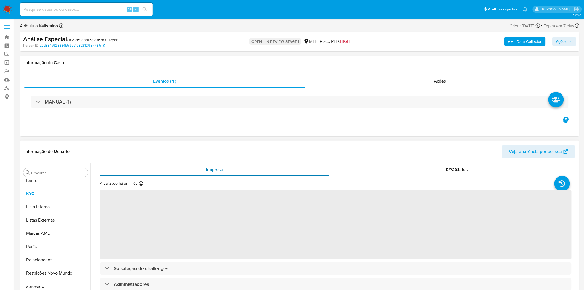
scroll to position [299, 0]
select select "10"
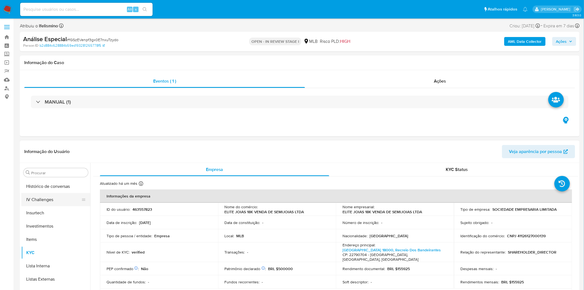
scroll to position [177, 0]
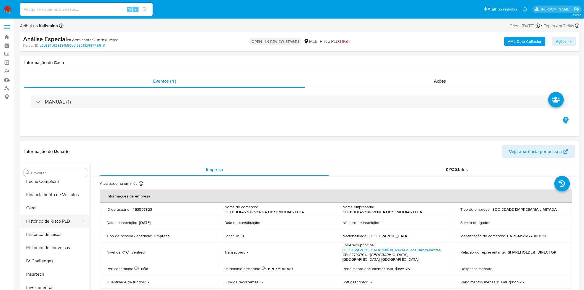
click at [63, 216] on button "Histórico de Risco PLD" at bounding box center [53, 220] width 65 height 13
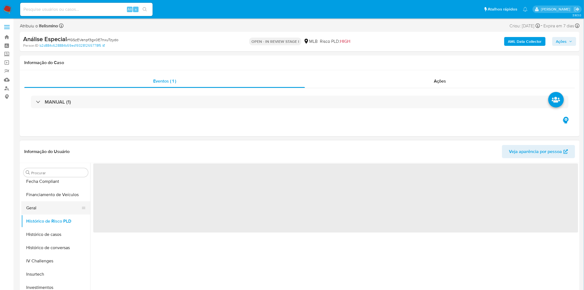
click at [61, 203] on button "Geral" at bounding box center [53, 207] width 65 height 13
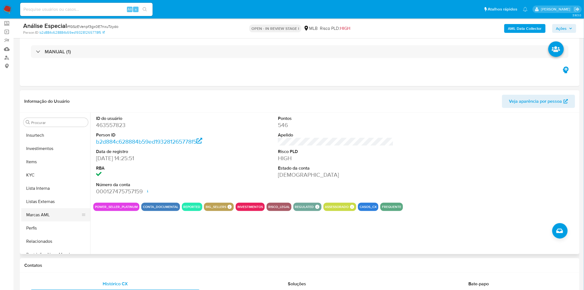
scroll to position [268, 0]
click at [56, 168] on button "KYC" at bounding box center [53, 171] width 65 height 13
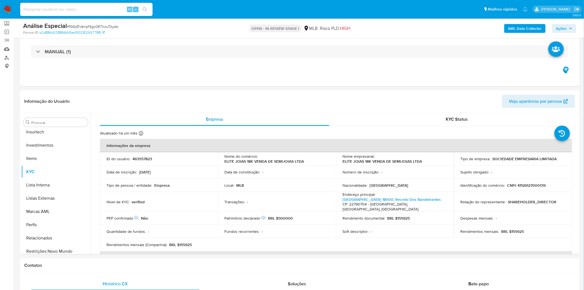
click at [78, 26] on span "# fGSzEVenpf3gx0E7nxuTzydo" at bounding box center [93, 27] width 52 height 6
copy span "fGSzEVenpf3gx0E7nxuTzydo"
paste input "xqUslLGcngBBRMcX1GOpobq3"
type input "xqUslLGcngBBRMcX1GOpobq3"
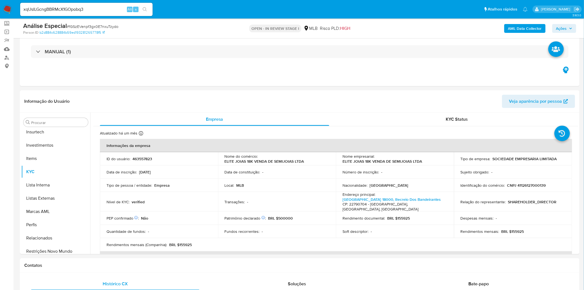
click at [143, 7] on icon "search-icon" at bounding box center [145, 9] width 4 height 4
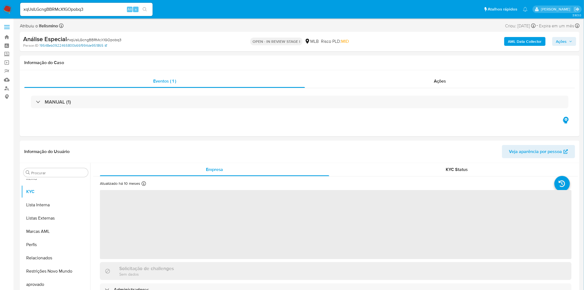
scroll to position [299, 0]
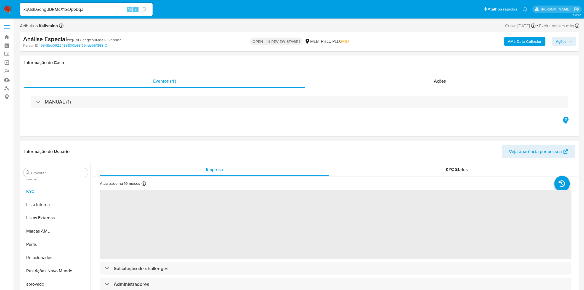
select select "10"
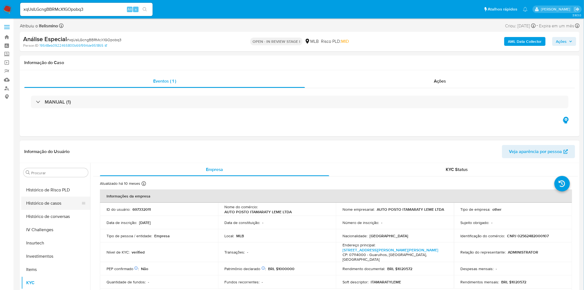
scroll to position [207, 0]
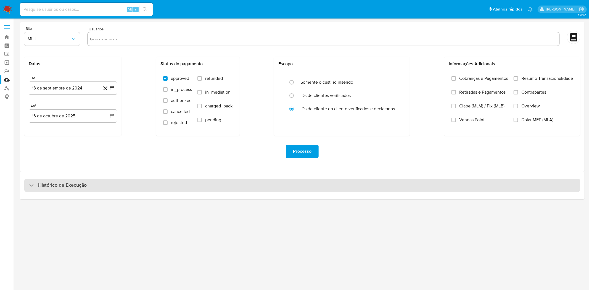
click at [233, 184] on div "Histórico de Execução" at bounding box center [301, 185] width 555 height 13
select select "10"
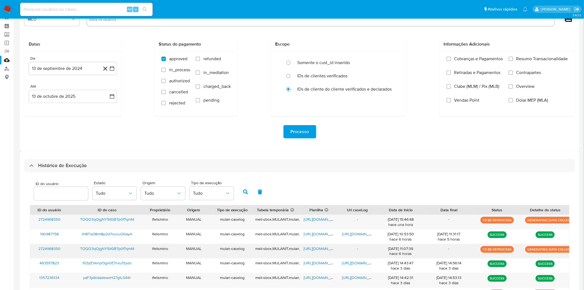
scroll to position [31, 0]
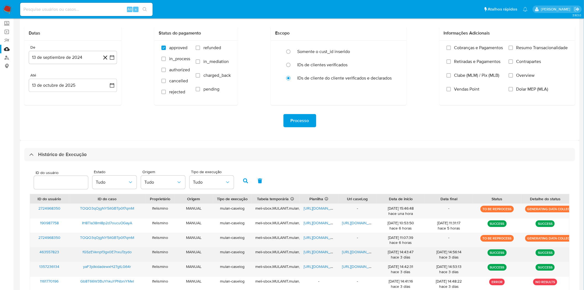
click at [111, 252] on span "fGSzEVenpf3gx0E7nxuTzydo" at bounding box center [107, 252] width 49 height 6
click at [368, 252] on span "[URL][DOMAIN_NAME]" at bounding box center [361, 252] width 38 height 6
click at [316, 251] on span "https://docs.google.com/spreadsheets/d/1dP7EK-2A1xcHFoHAdcdyRQL5ySyJ3_AOZr2OyNM…" at bounding box center [323, 252] width 38 height 6
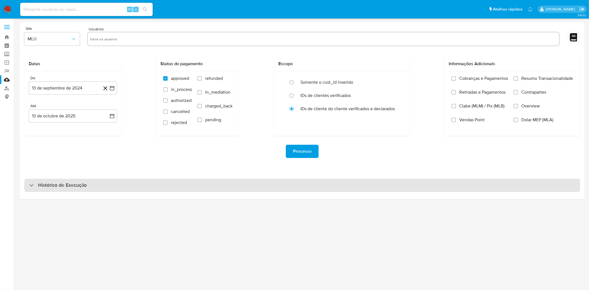
click at [214, 182] on div "Histórico de Execução" at bounding box center [301, 185] width 555 height 13
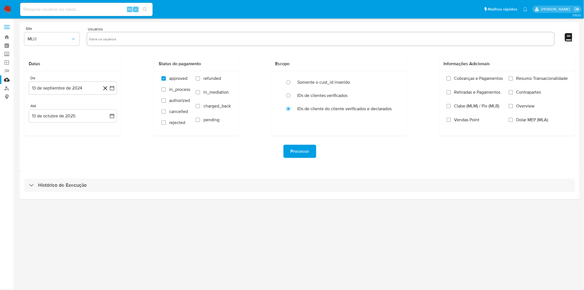
select select "10"
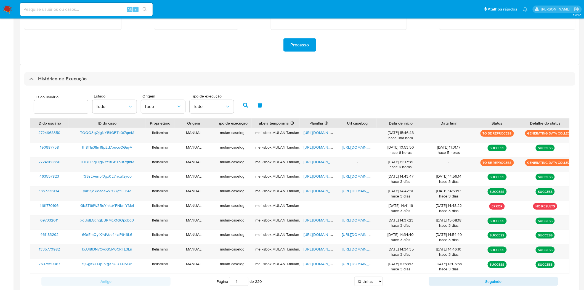
scroll to position [123, 0]
